Goal: Task Accomplishment & Management: Manage account settings

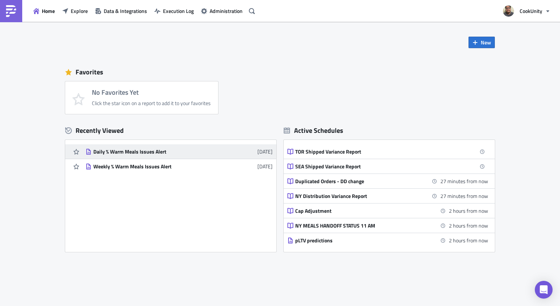
click at [151, 153] on div "Daily % Warm Meals Issues Alert" at bounding box center [158, 152] width 130 height 7
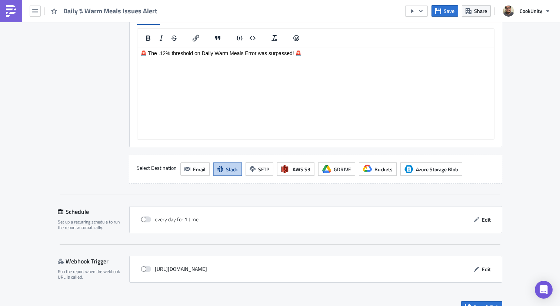
scroll to position [841, 0]
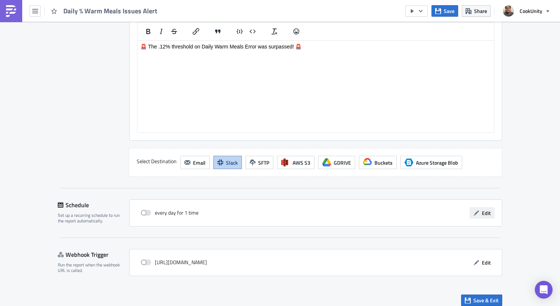
click at [483, 212] on span "Edit" at bounding box center [486, 213] width 9 height 8
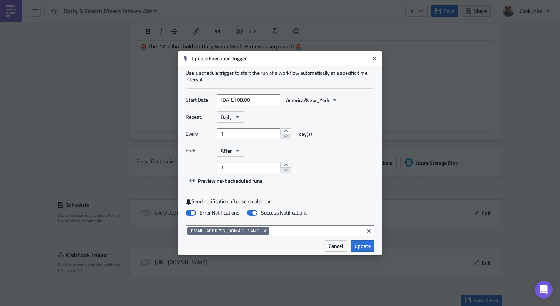
click at [262, 174] on span "Preview next scheduled runs" at bounding box center [226, 179] width 81 height 13
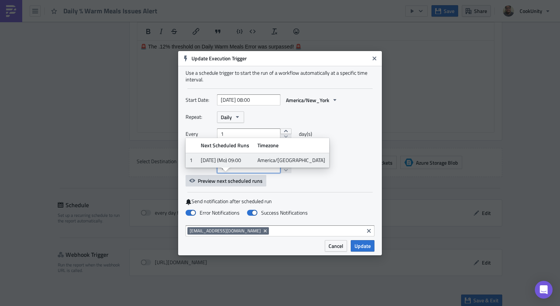
click at [266, 172] on input "1" at bounding box center [248, 167] width 63 height 11
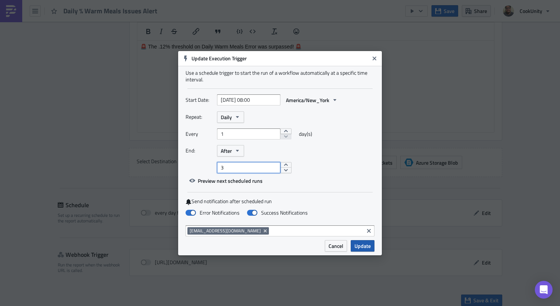
type input "3"
click at [359, 246] on span "Update" at bounding box center [363, 246] width 16 height 8
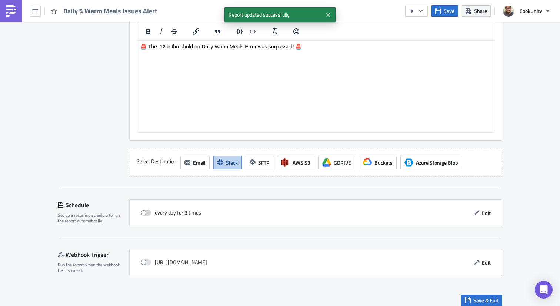
click at [144, 213] on span at bounding box center [146, 213] width 10 height 6
click at [144, 213] on input "checkbox" at bounding box center [144, 213] width 5 height 5
checkbox input "true"
click at [448, 9] on span "Save" at bounding box center [449, 11] width 11 height 8
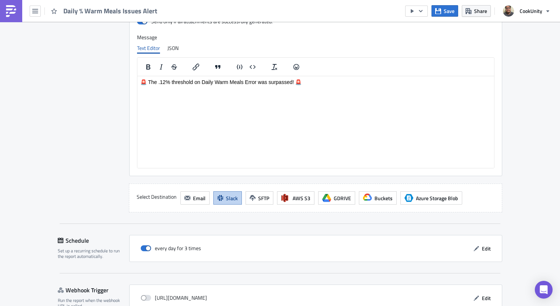
scroll to position [806, 0]
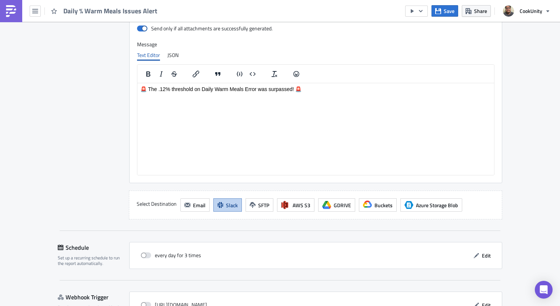
scroll to position [849, 0]
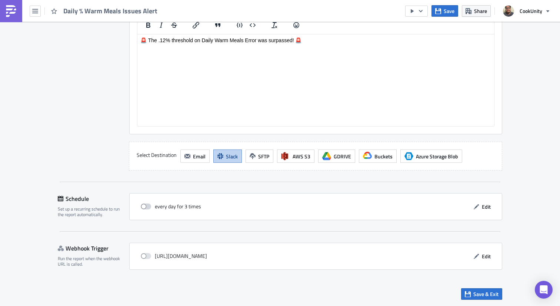
click at [147, 208] on span at bounding box center [146, 207] width 10 height 6
click at [147, 208] on input "checkbox" at bounding box center [144, 206] width 5 height 5
checkbox input "true"
click at [445, 9] on span "Save" at bounding box center [449, 11] width 11 height 8
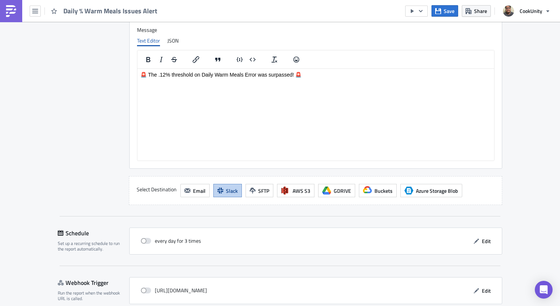
scroll to position [849, 0]
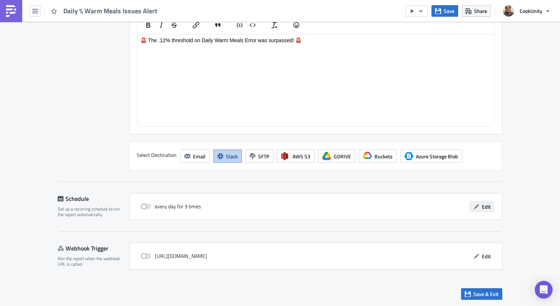
click at [481, 202] on button "Edit" at bounding box center [482, 206] width 25 height 11
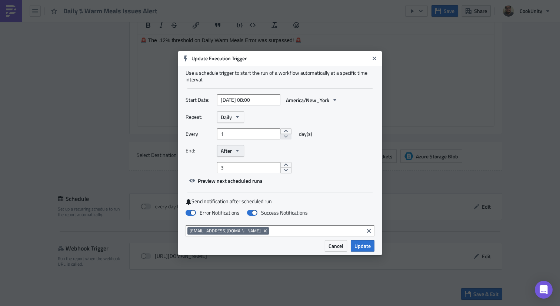
click at [237, 150] on icon "button" at bounding box center [237, 151] width 3 height 2
click at [233, 188] on div "On date" at bounding box center [252, 186] width 61 height 7
click at [238, 151] on span "On date" at bounding box center [229, 151] width 17 height 8
click at [242, 174] on div "After" at bounding box center [252, 175] width 61 height 7
click at [241, 167] on input "3" at bounding box center [248, 167] width 63 height 11
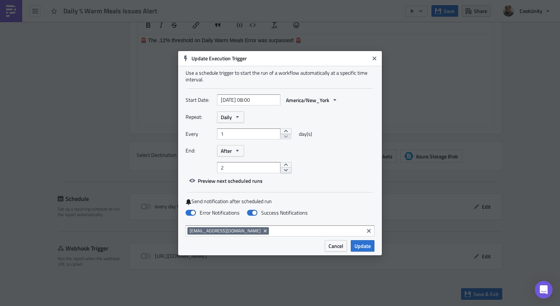
click at [280, 170] on button "decrement" at bounding box center [285, 170] width 11 height 6
click at [282, 166] on button "increment" at bounding box center [285, 165] width 11 height 6
type input "1"
click at [244, 184] on span "Preview next scheduled runs" at bounding box center [230, 181] width 65 height 8
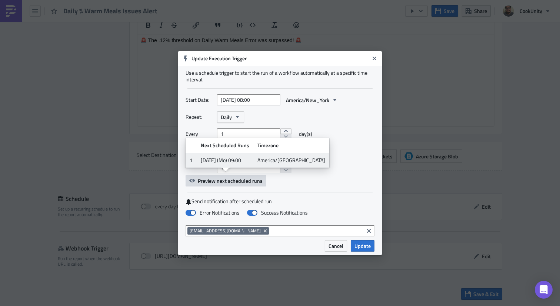
click at [244, 184] on span "Preview next scheduled runs" at bounding box center [230, 181] width 65 height 8
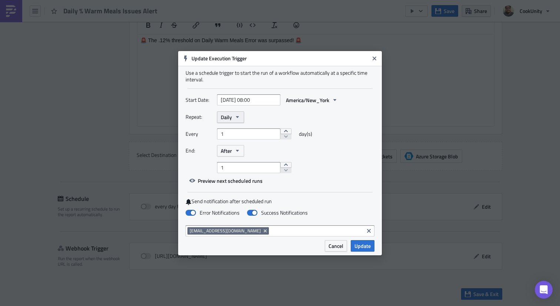
click at [236, 117] on icon "button" at bounding box center [237, 117] width 6 height 6
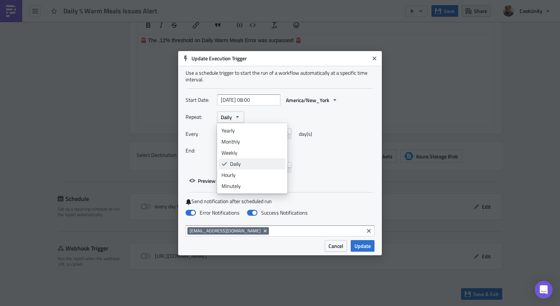
click at [241, 165] on div "Daily" at bounding box center [256, 163] width 53 height 7
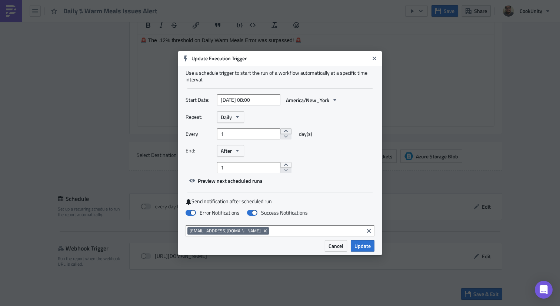
type input "2"
click at [281, 132] on button "increment" at bounding box center [285, 132] width 11 height 6
click at [233, 150] on button "After" at bounding box center [230, 150] width 27 height 11
click at [242, 175] on div "After" at bounding box center [256, 175] width 53 height 7
click at [280, 164] on button "increment" at bounding box center [285, 165] width 11 height 6
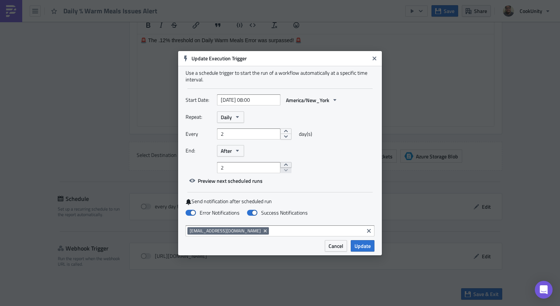
click at [282, 166] on button "increment" at bounding box center [285, 165] width 11 height 6
type input "6"
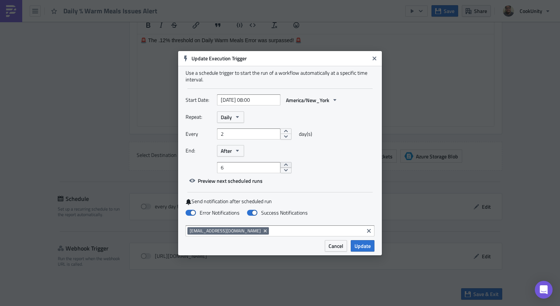
click at [282, 166] on button "increment" at bounding box center [285, 165] width 11 height 6
click at [243, 183] on span "Preview next scheduled runs" at bounding box center [230, 181] width 65 height 8
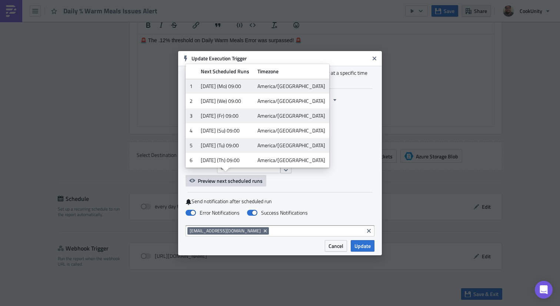
click at [273, 184] on div "Start Date: 2025-10-06 08:00 America/New_York Repeat: Daily Every 2 day(s) End:…" at bounding box center [280, 140] width 189 height 92
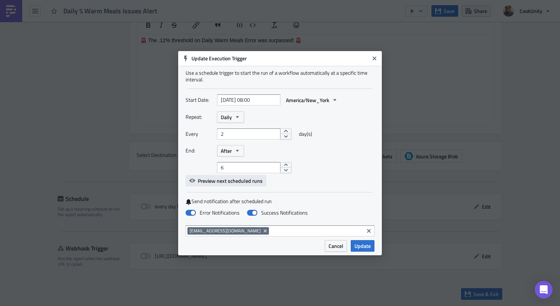
click at [255, 180] on span "Preview next scheduled runs" at bounding box center [230, 181] width 65 height 8
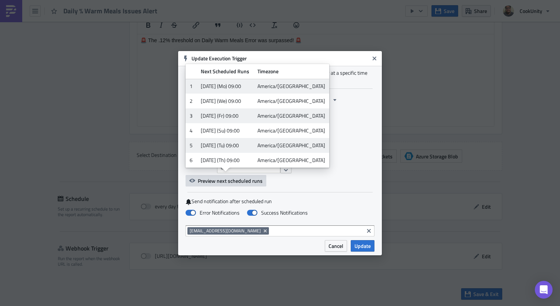
click at [279, 180] on div "Start Date: 2025-10-06 08:00 America/New_York Repeat: Daily Every 2 day(s) End:…" at bounding box center [280, 140] width 189 height 92
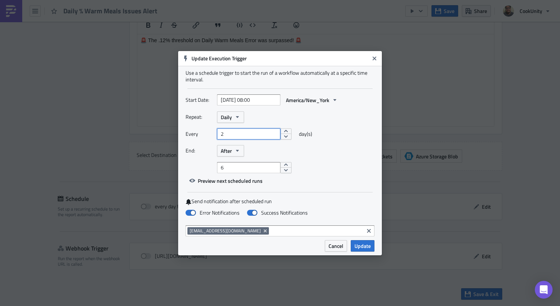
click at [228, 132] on input "2" at bounding box center [248, 134] width 63 height 11
type input "1"
click at [227, 179] on span "Preview next scheduled runs" at bounding box center [230, 181] width 65 height 8
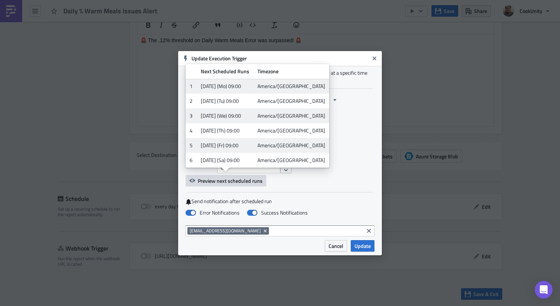
click at [279, 177] on div "Start Date: 2025-10-06 08:00 America/New_York Repeat: Daily Every 1 day(s) End:…" at bounding box center [280, 140] width 189 height 92
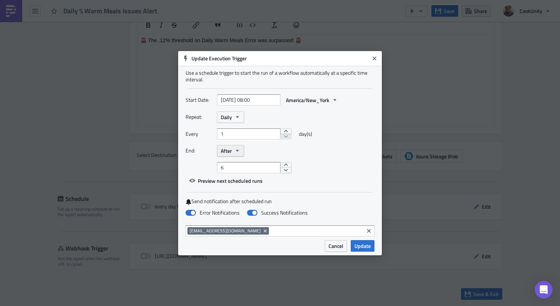
click at [239, 153] on icon "button" at bounding box center [237, 151] width 6 height 6
click at [239, 190] on link "On date" at bounding box center [252, 186] width 67 height 11
click at [248, 184] on span "Preview next scheduled runs" at bounding box center [230, 181] width 65 height 8
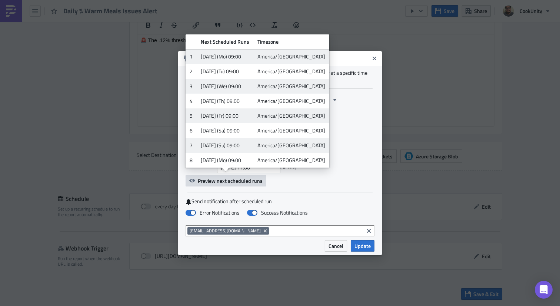
click at [309, 192] on div "Use a schedule trigger to start the run of a workflow automatically at a specif…" at bounding box center [280, 153] width 204 height 174
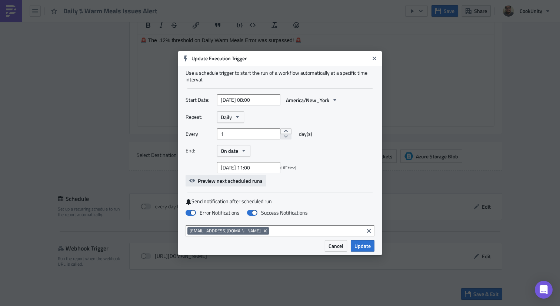
click at [246, 179] on span "Preview next scheduled runs" at bounding box center [230, 181] width 65 height 8
click at [293, 187] on div "Use a schedule trigger to start the run of a workflow automatically at a specif…" at bounding box center [280, 153] width 204 height 174
select select "9"
select select "2025"
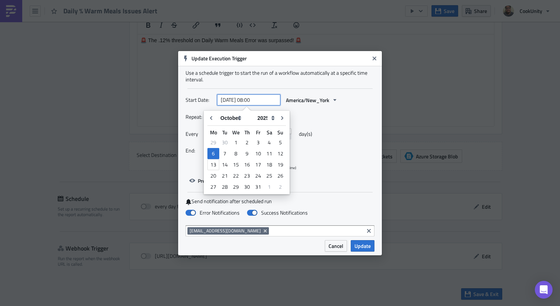
click at [265, 99] on input "[DATE] 08:00" at bounding box center [248, 99] width 63 height 11
click at [215, 165] on div "13" at bounding box center [213, 164] width 12 height 11
type input "2025-10-13 08:00"
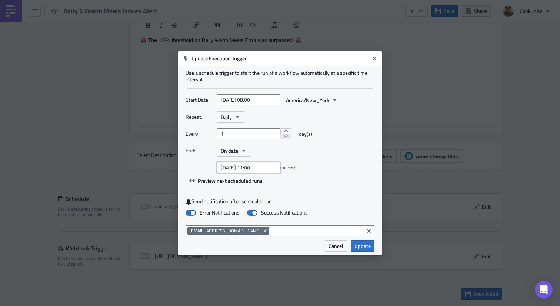
select select "9"
select select "2025"
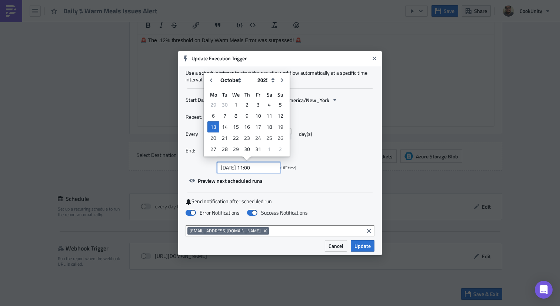
click at [267, 166] on input "2025-10-13 11:00" at bounding box center [248, 167] width 63 height 11
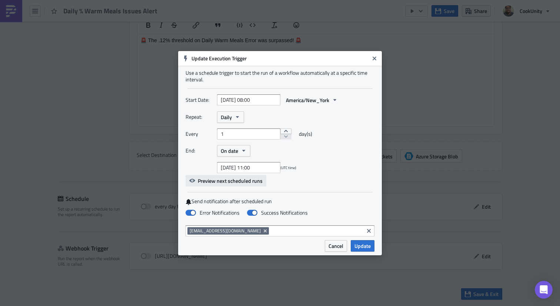
click at [243, 180] on span "Preview next scheduled runs" at bounding box center [230, 181] width 65 height 8
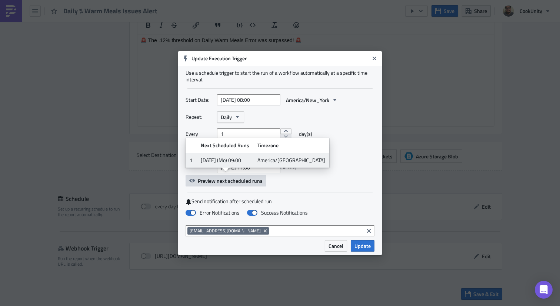
click at [243, 180] on span "Preview next scheduled runs" at bounding box center [230, 181] width 65 height 8
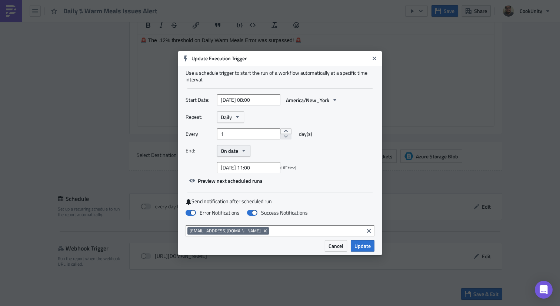
click at [239, 153] on button "On date" at bounding box center [233, 150] width 33 height 11
click at [237, 174] on div "After" at bounding box center [252, 175] width 61 height 7
drag, startPoint x: 248, startPoint y: 168, endPoint x: 210, endPoint y: 167, distance: 38.2
click at [210, 167] on div "6" at bounding box center [280, 167] width 189 height 11
type input "365"
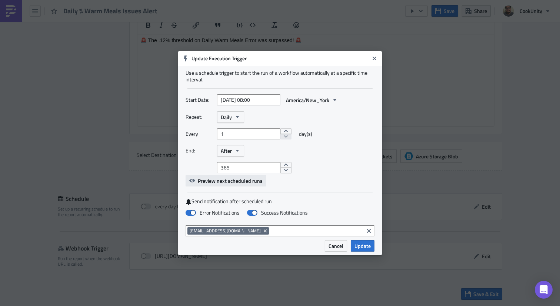
click at [233, 183] on span "Preview next scheduled runs" at bounding box center [230, 181] width 65 height 8
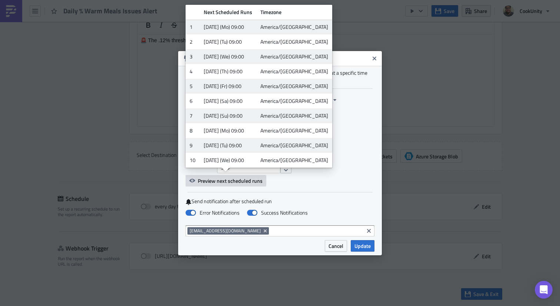
click at [330, 134] on div "Every 1 day(s)" at bounding box center [280, 137] width 189 height 17
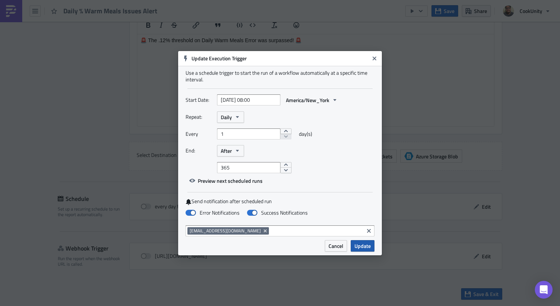
click at [360, 246] on span "Update" at bounding box center [363, 246] width 16 height 8
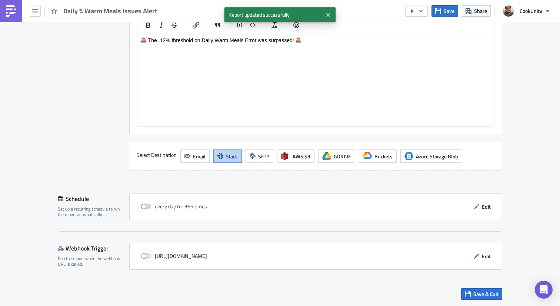
click at [143, 204] on span at bounding box center [146, 207] width 10 height 6
click at [143, 204] on input "checkbox" at bounding box center [144, 206] width 5 height 5
checkbox input "true"
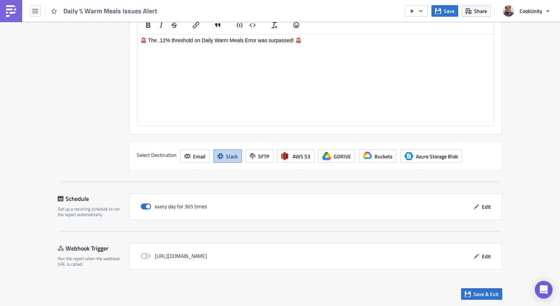
scroll to position [85, 400]
click at [447, 10] on span "Save" at bounding box center [449, 11] width 11 height 8
